Goal: Task Accomplishment & Management: Manage account settings

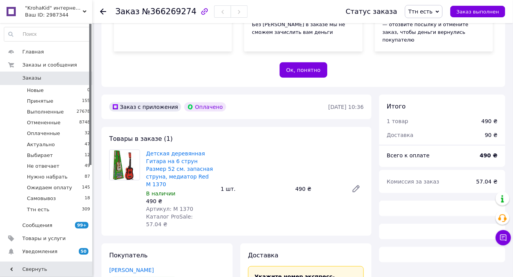
scroll to position [175, 0]
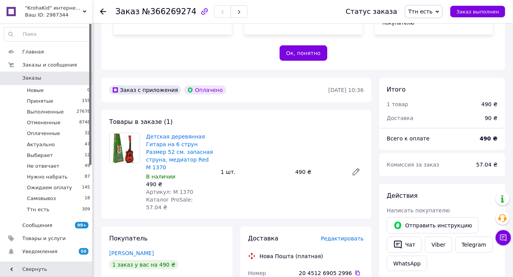
click at [59, 76] on span "Заказы" at bounding box center [46, 78] width 49 height 7
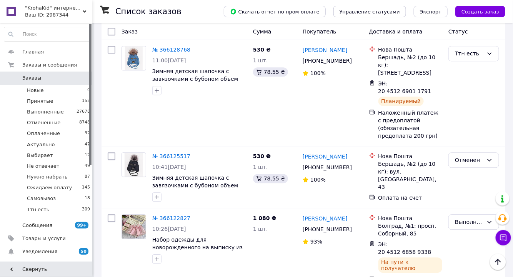
scroll to position [1517, 0]
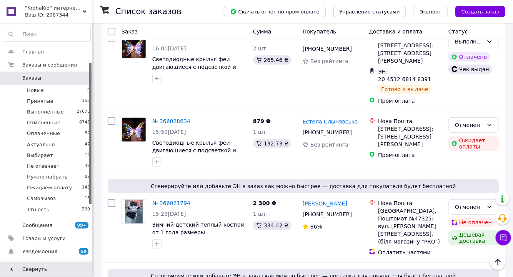
scroll to position [70, 0]
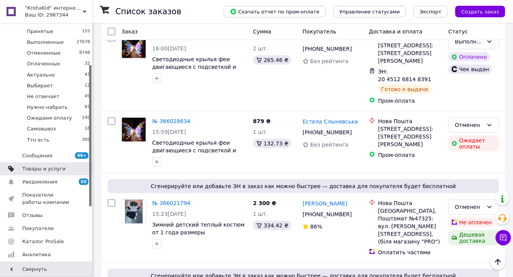
click at [66, 165] on span "Товары и услуги" at bounding box center [46, 168] width 49 height 7
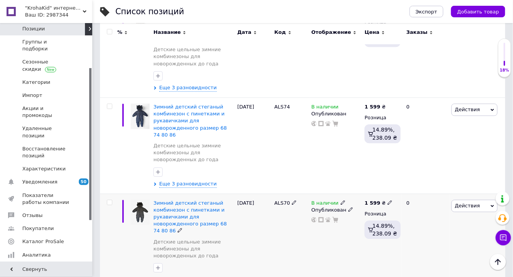
scroll to position [1553, 0]
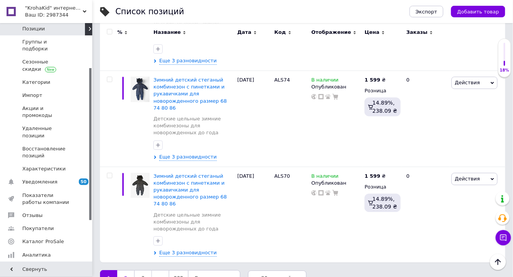
click at [128, 270] on link "2" at bounding box center [125, 278] width 17 height 16
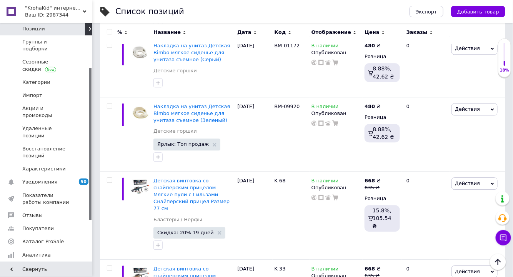
scroll to position [1530, 0]
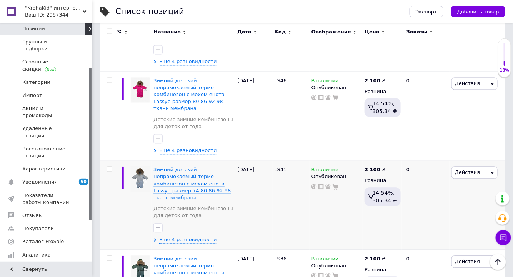
scroll to position [458, 0]
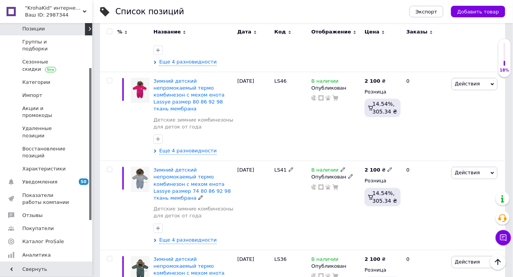
click at [188, 167] on span "Зимний детский непромокаемый термо комбинезон с мехом енота Lassye размер 74 80…" at bounding box center [191, 184] width 77 height 34
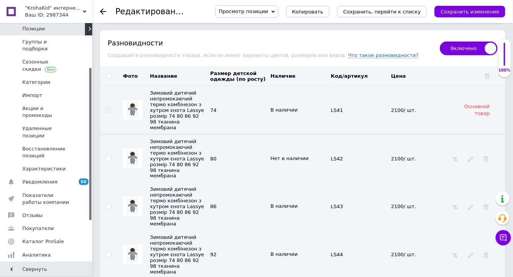
scroll to position [1293, 0]
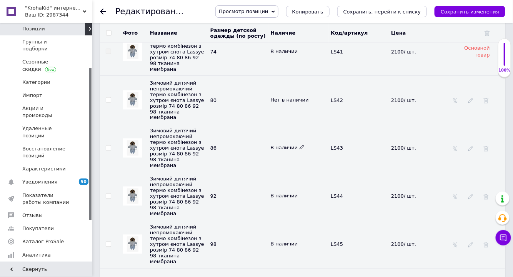
click at [299, 145] on use at bounding box center [301, 147] width 4 height 4
click at [304, 157] on li "Нет в наличии" at bounding box center [297, 162] width 59 height 11
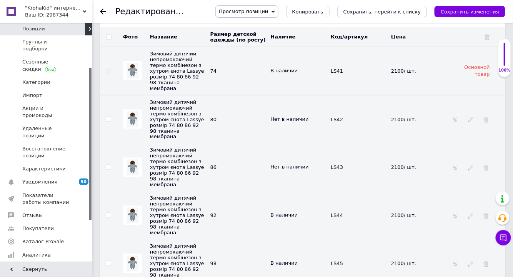
scroll to position [1258, 0]
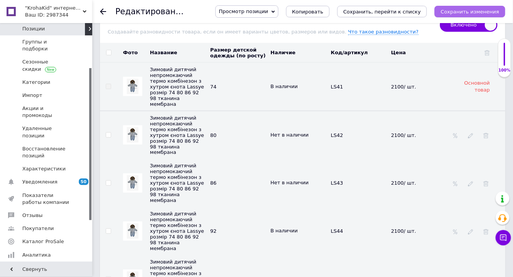
click at [465, 10] on icon "Сохранить изменения" at bounding box center [470, 12] width 58 height 6
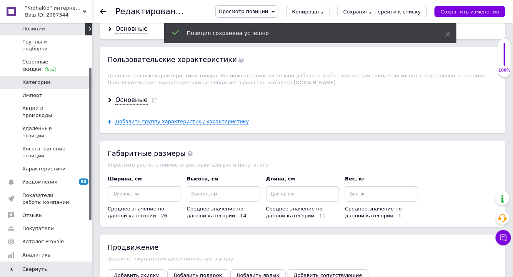
scroll to position [873, 0]
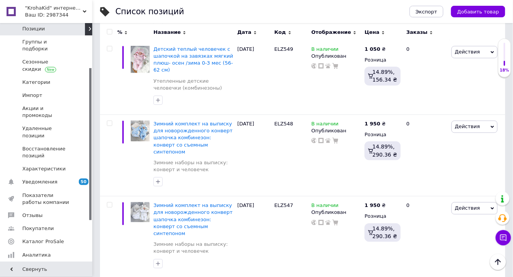
scroll to position [1507, 0]
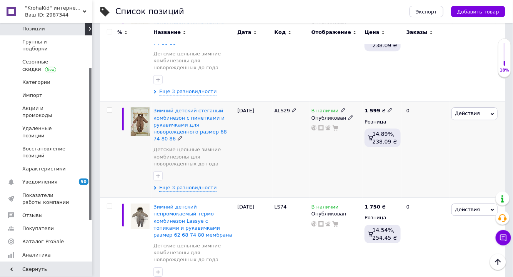
scroll to position [1571, 0]
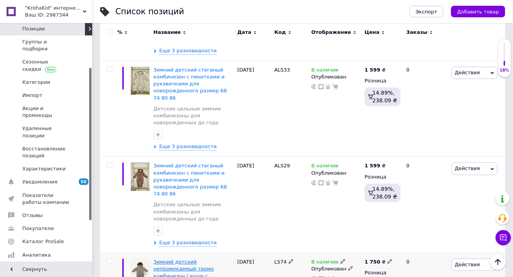
click at [161, 259] on span "Зимний детский непромокаемый термо комбинезон Lassye с топиками и рукавичками р…" at bounding box center [192, 276] width 78 height 34
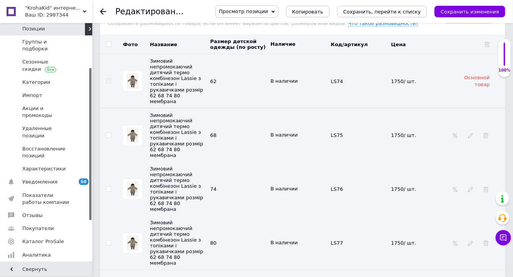
scroll to position [1328, 0]
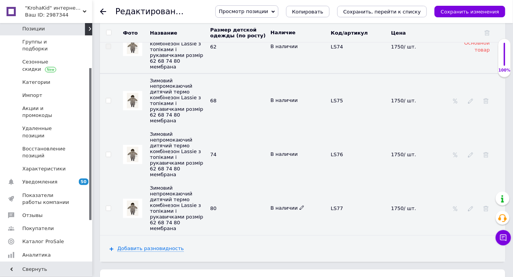
click at [301, 205] on icon at bounding box center [301, 207] width 5 height 5
click at [312, 218] on li "Нет в наличии" at bounding box center [297, 223] width 59 height 11
click at [475, 10] on icon "Сохранить изменения" at bounding box center [470, 12] width 58 height 6
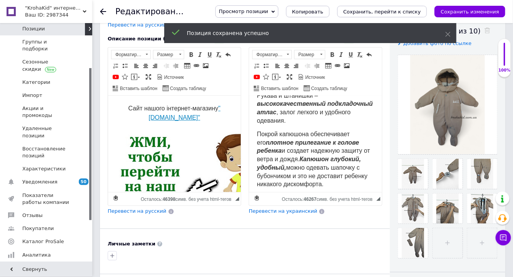
scroll to position [105, 0]
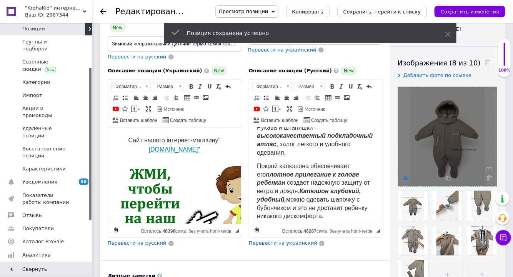
click at [407, 179] on icon at bounding box center [406, 178] width 6 height 6
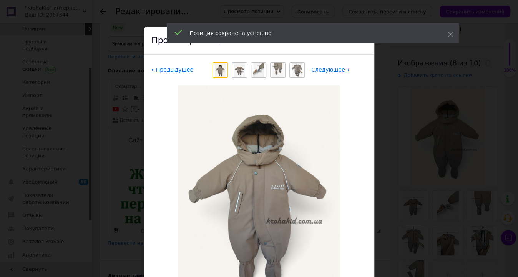
drag, startPoint x: 396, startPoint y: 176, endPoint x: 303, endPoint y: 171, distance: 93.2
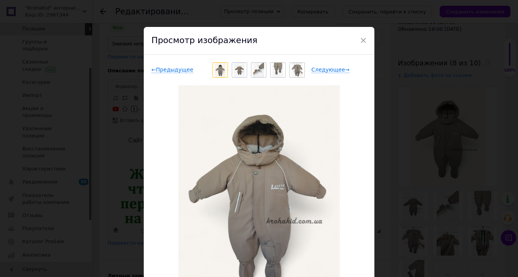
click at [364, 41] on span "×" at bounding box center [363, 40] width 7 height 13
